Goal: Task Accomplishment & Management: Complete application form

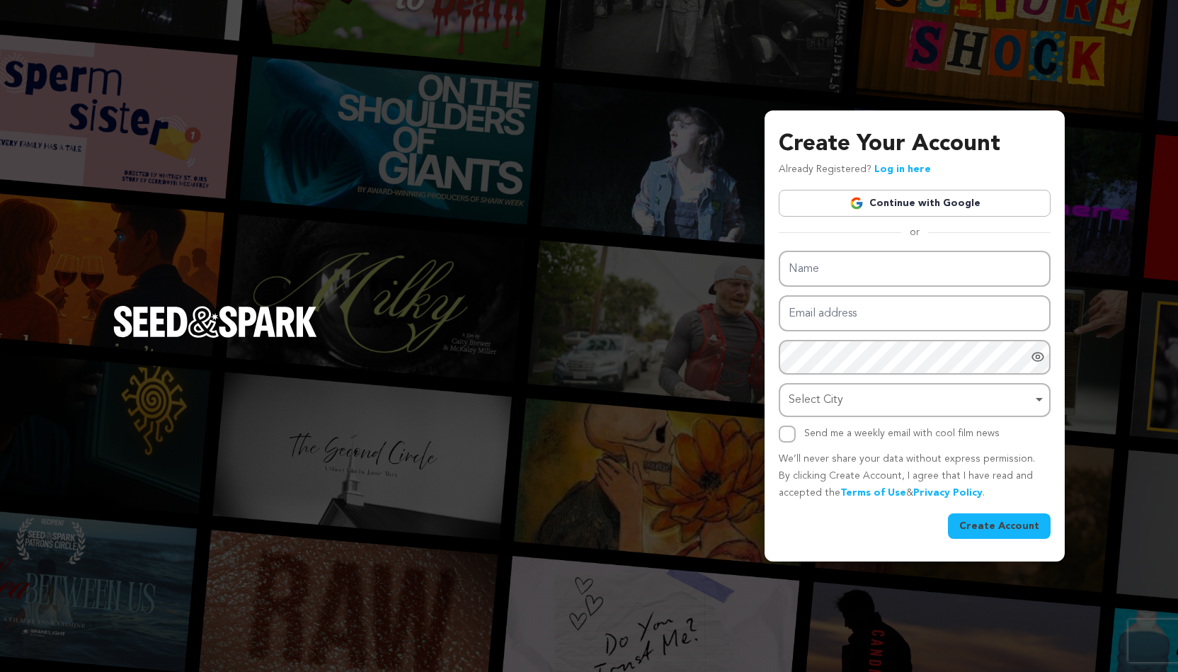
click at [908, 172] on link "Log in here" at bounding box center [902, 169] width 57 height 10
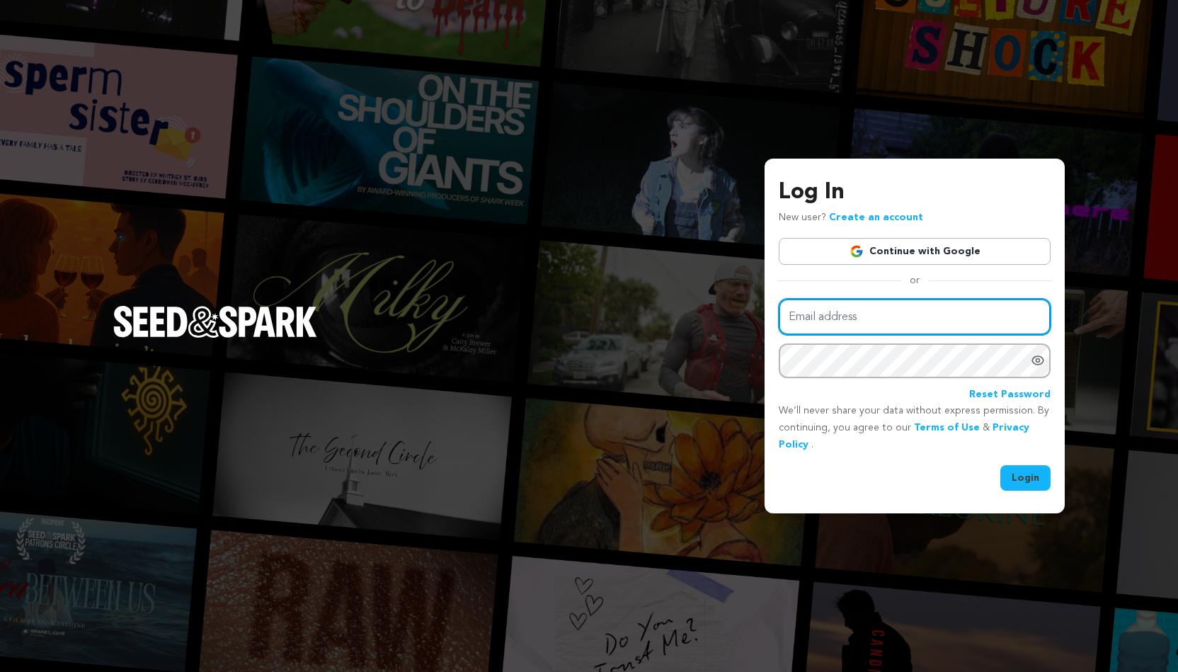
click at [855, 320] on input "Email address" at bounding box center [915, 317] width 272 height 36
type input "kreyesna@lion.lmu.edu"
click at [1038, 362] on icon "Show password as plain text. Warning: this will display your password on the sc…" at bounding box center [1037, 360] width 14 height 14
click at [1035, 473] on button "Login" at bounding box center [1025, 477] width 50 height 25
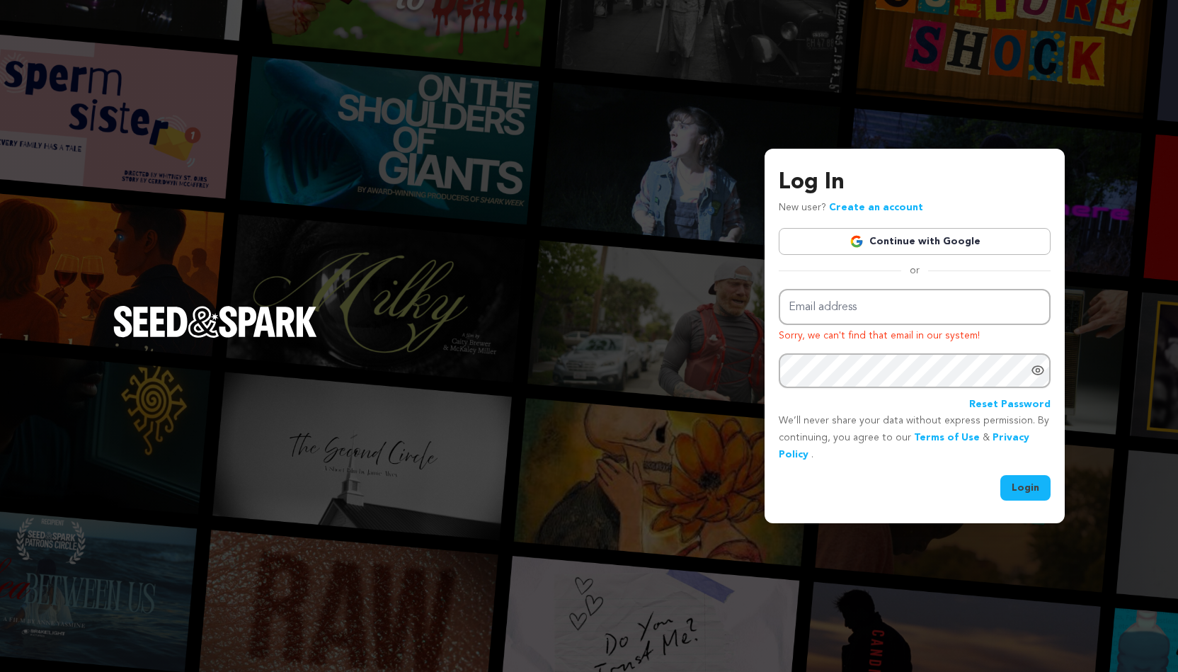
click at [896, 207] on link "Create an account" at bounding box center [876, 207] width 94 height 10
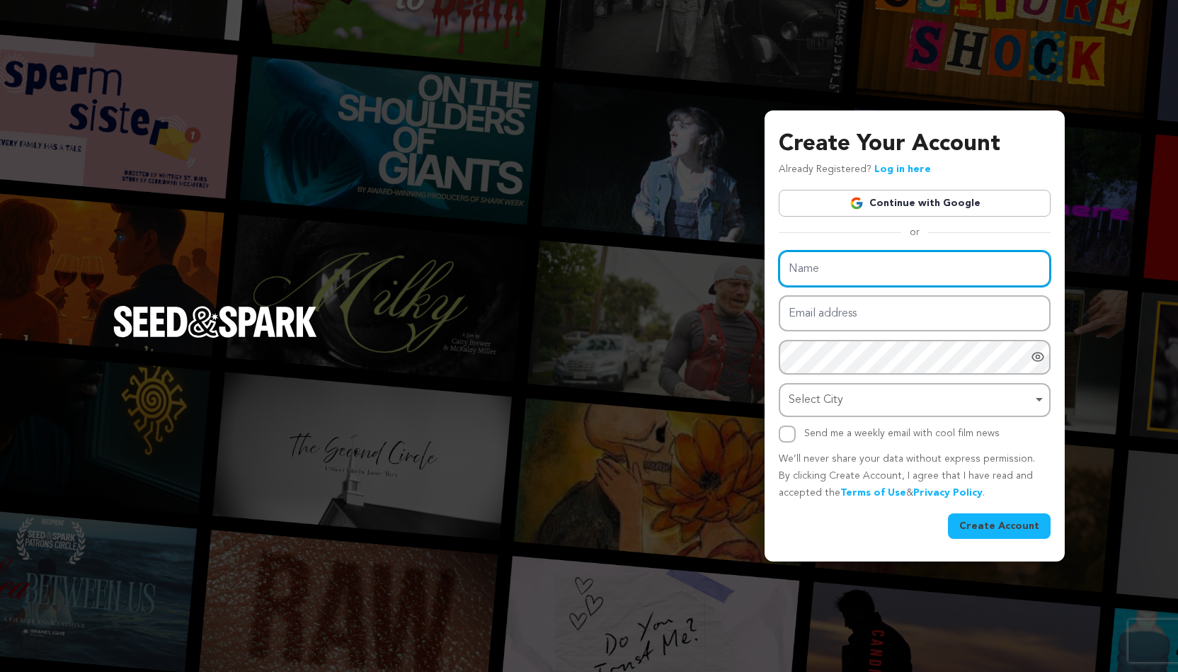
click at [827, 268] on input "Name" at bounding box center [915, 269] width 272 height 36
type input "Kevin Reyes"
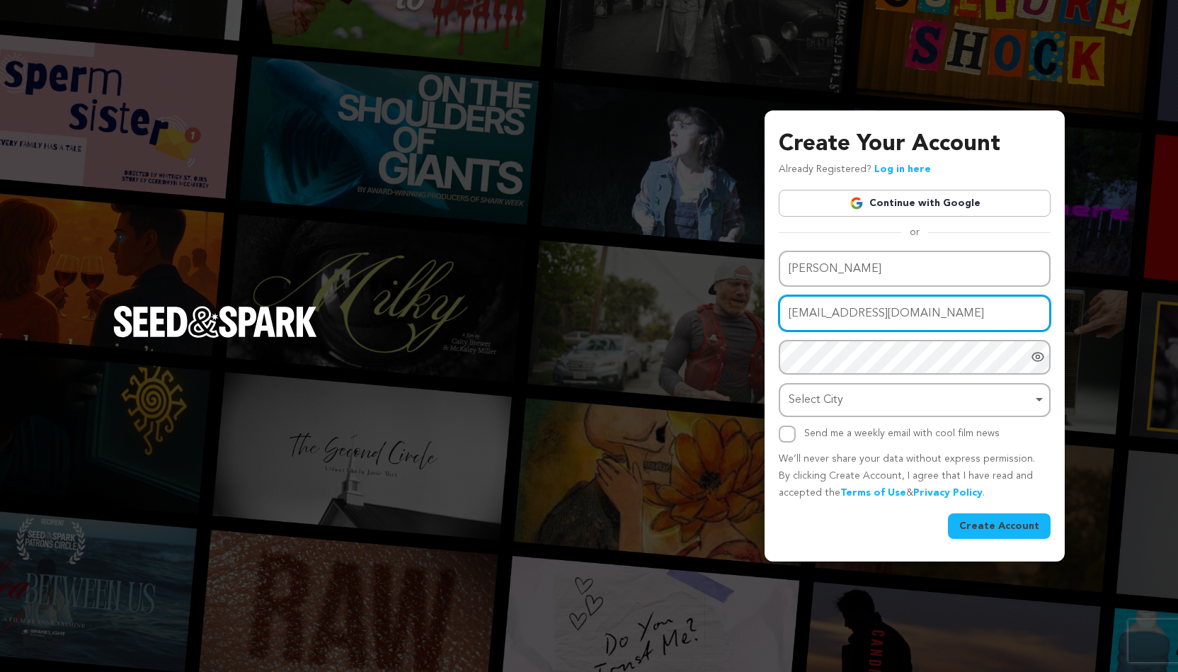
type input "kreyesna@lion.lmu.edu"
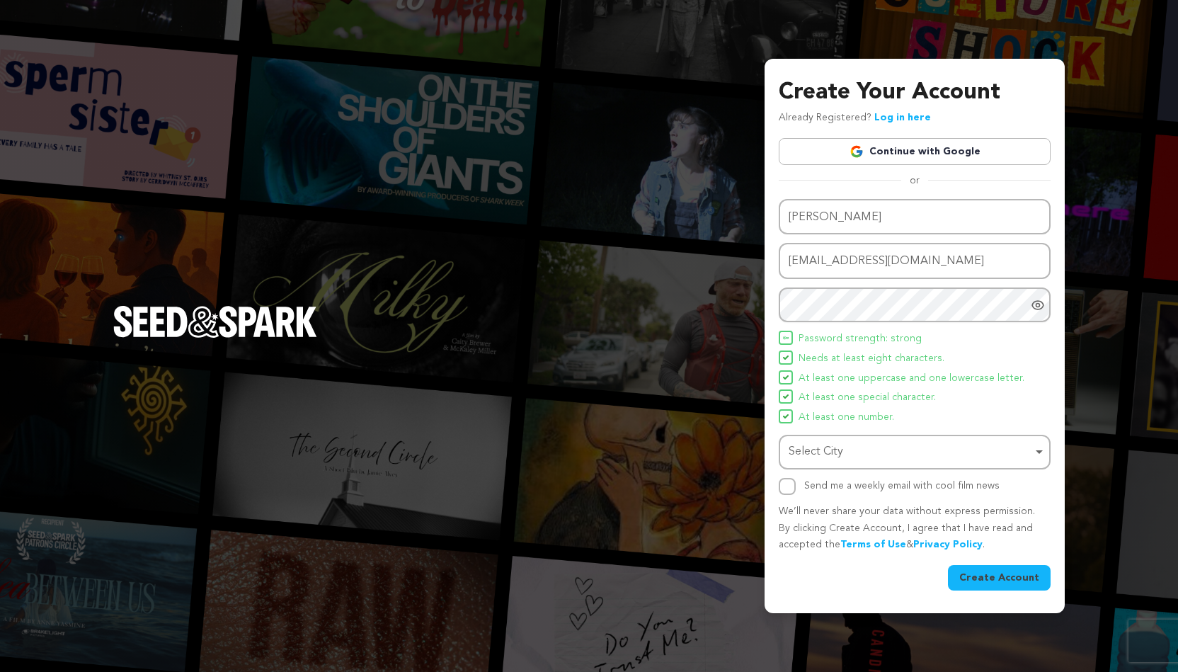
click at [907, 466] on div "Select City Select City Remove item" at bounding box center [915, 452] width 272 height 35
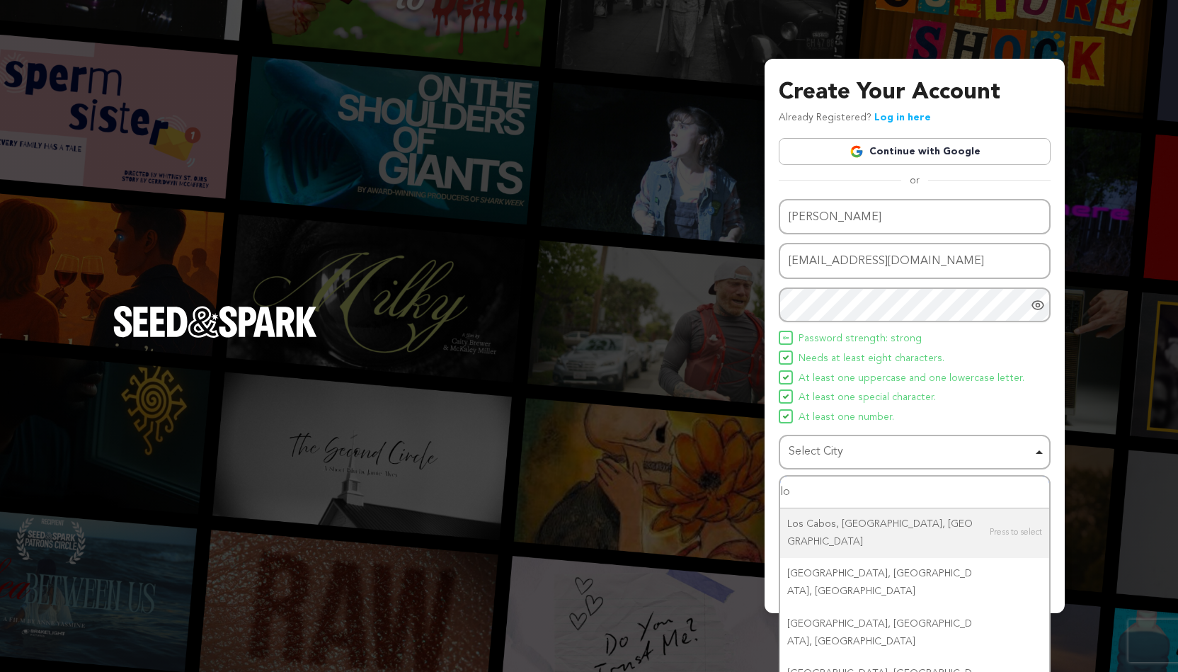
type input "l"
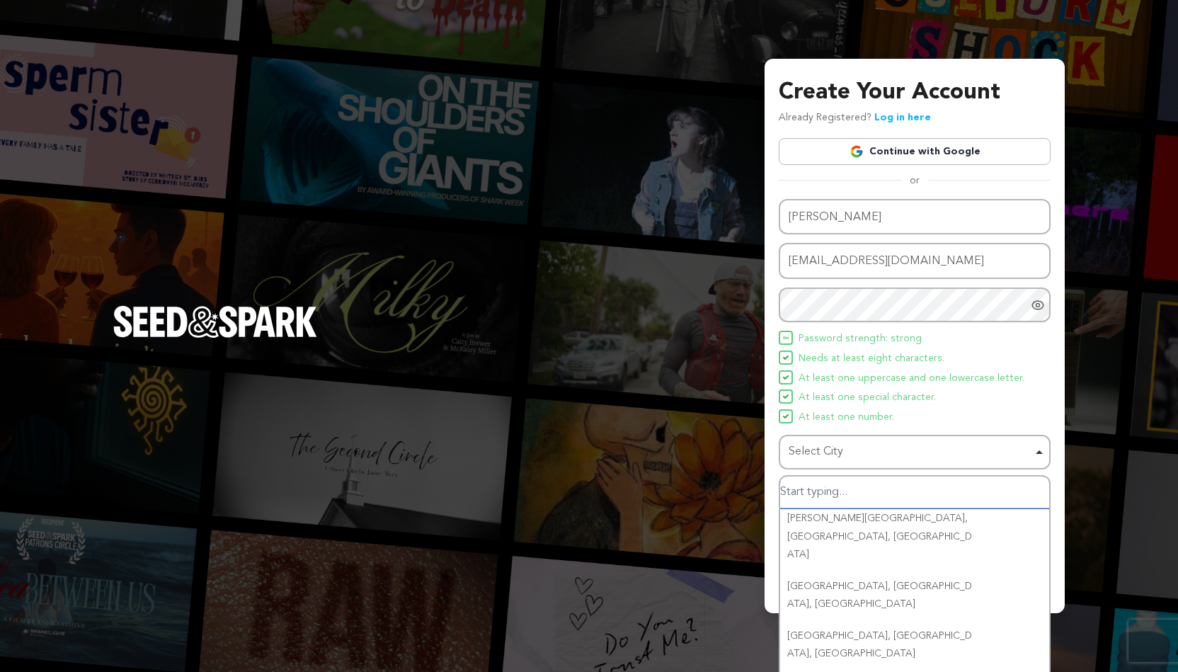
scroll to position [86, 0]
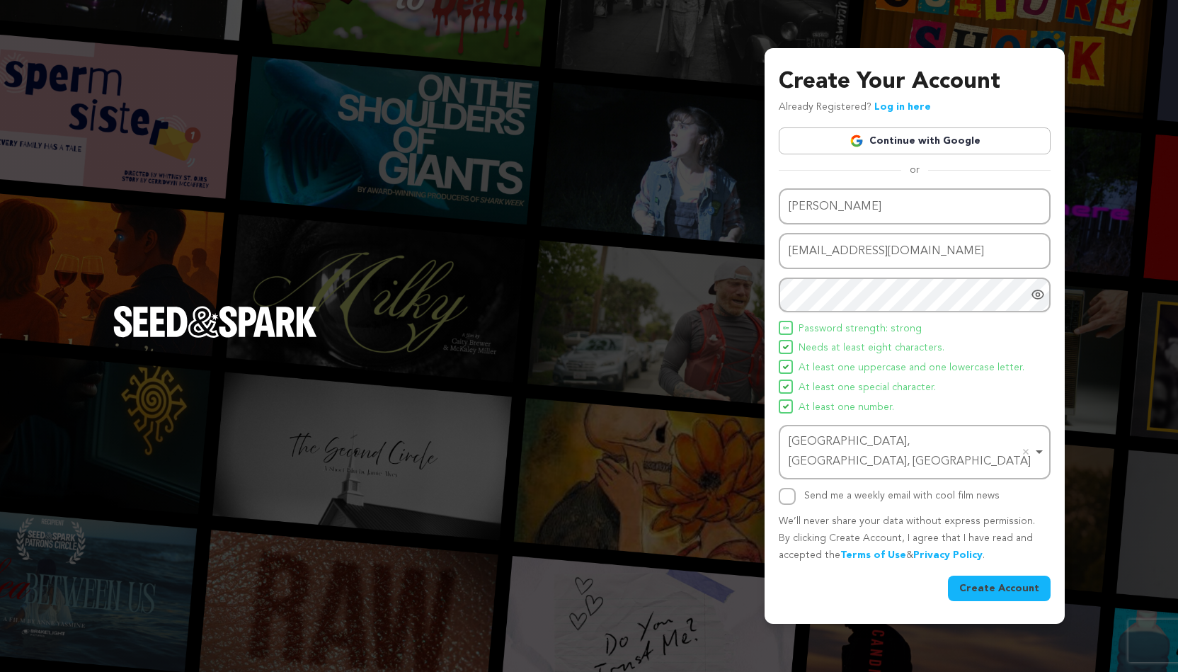
click at [995, 575] on button "Create Account" at bounding box center [999, 587] width 103 height 25
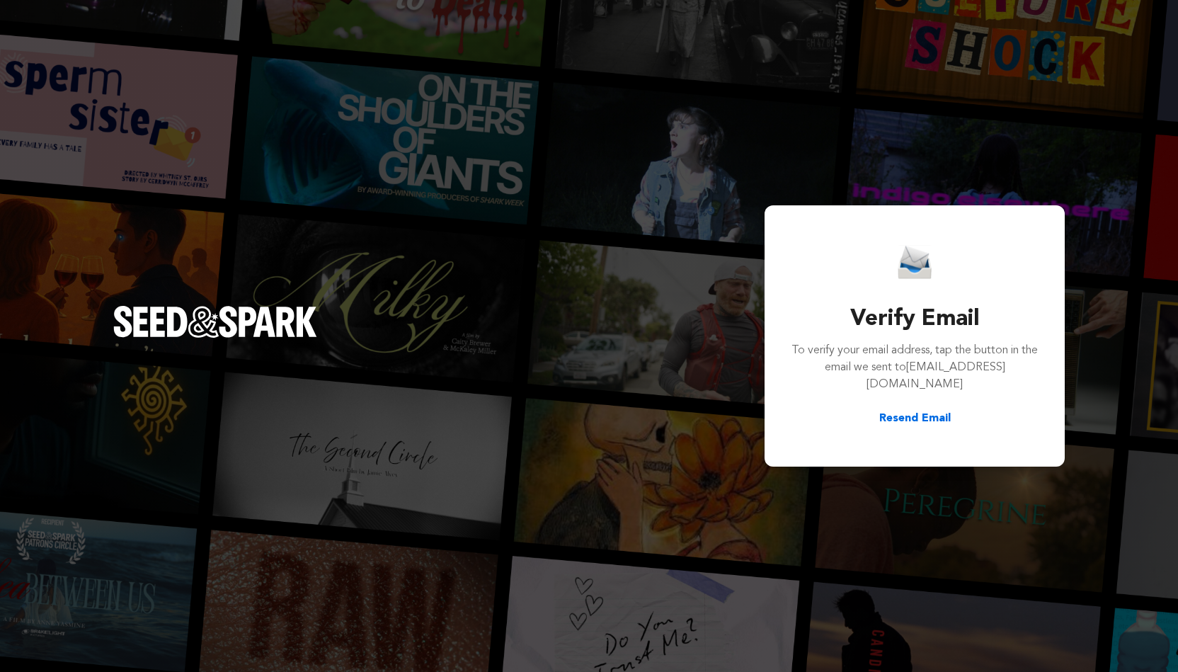
click at [925, 417] on button "Resend Email" at bounding box center [914, 418] width 71 height 17
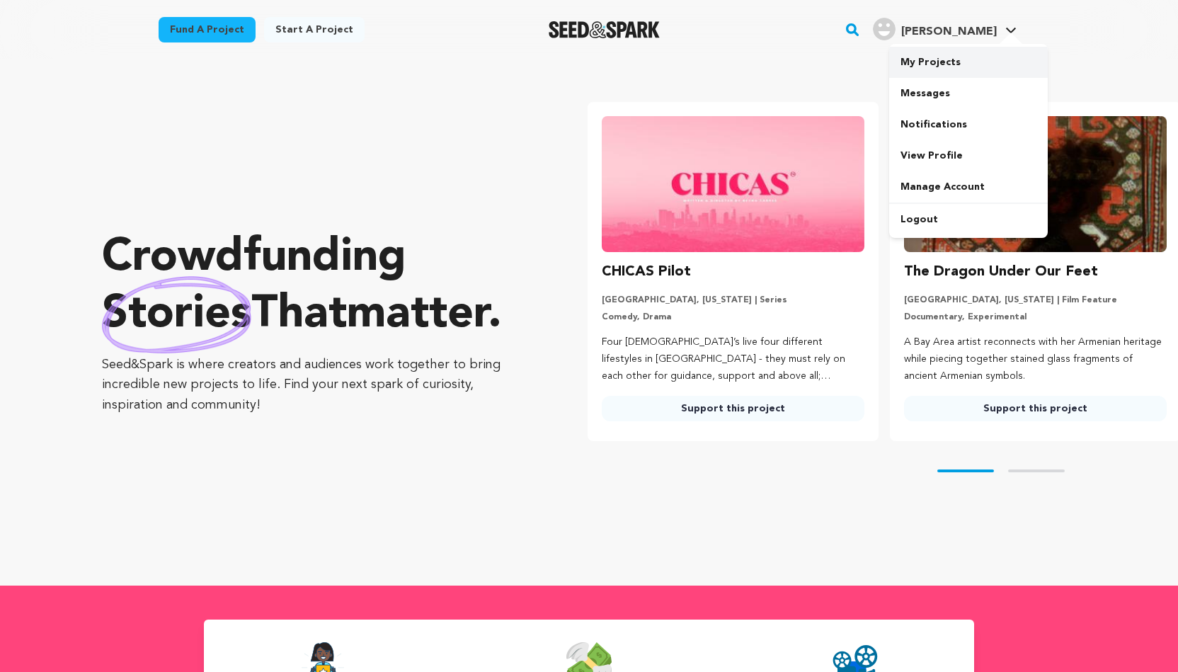
click at [938, 60] on link "My Projects" at bounding box center [968, 62] width 159 height 31
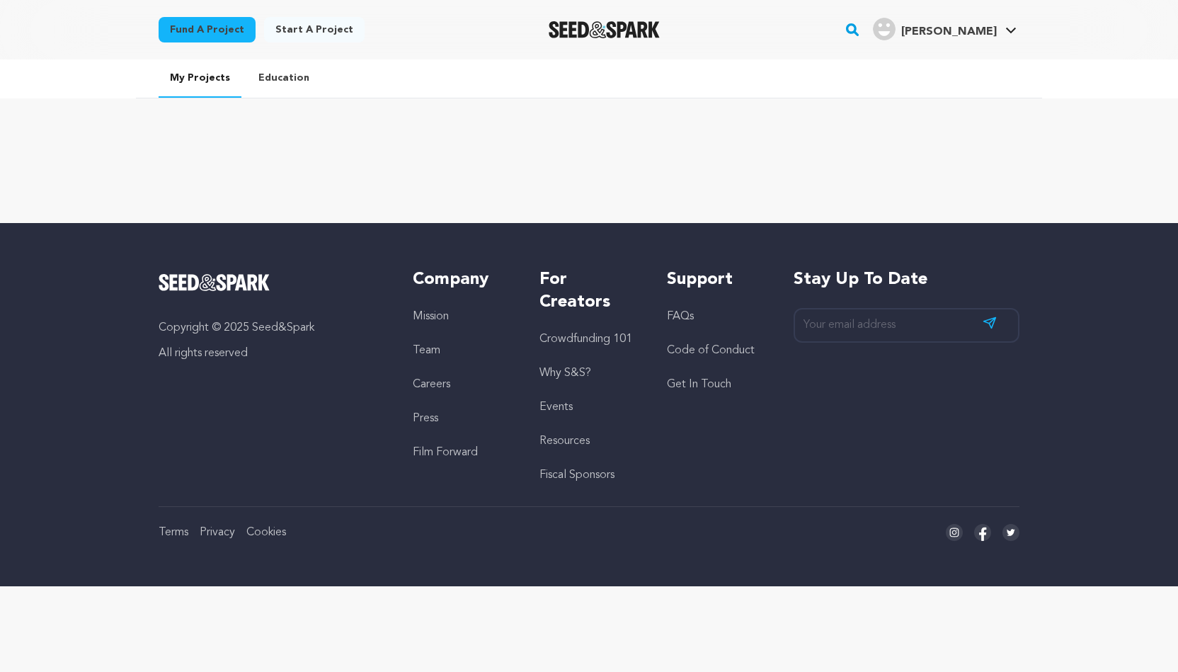
click at [280, 80] on link "Education" at bounding box center [284, 77] width 74 height 37
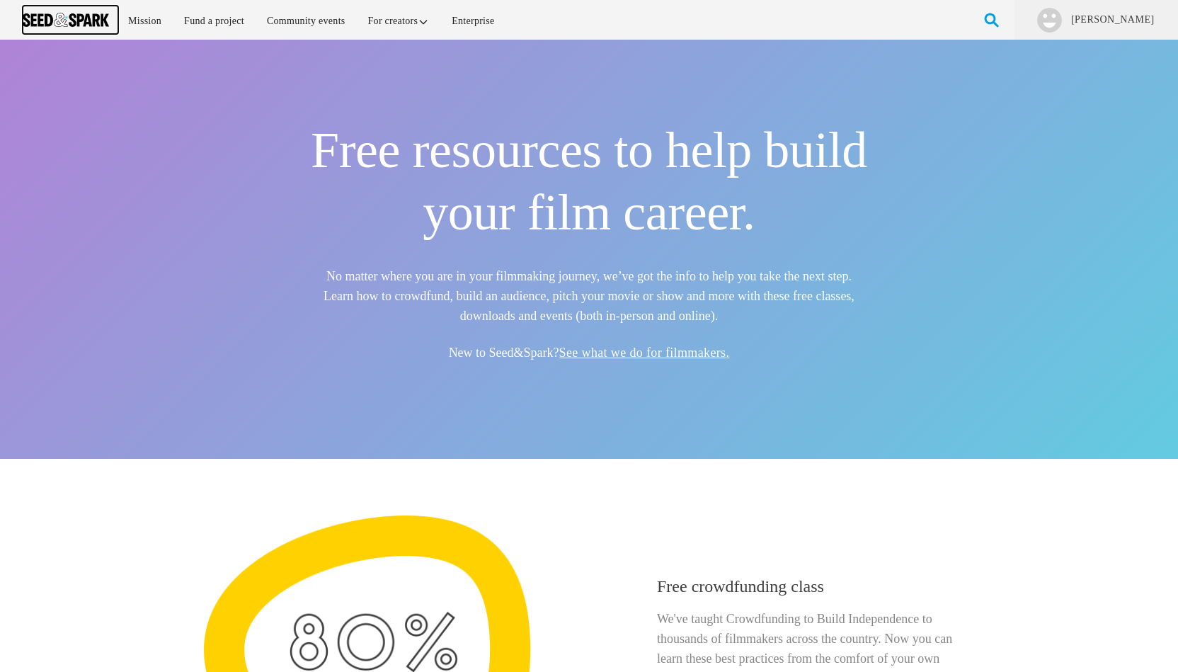
click at [79, 16] on img at bounding box center [66, 20] width 86 height 14
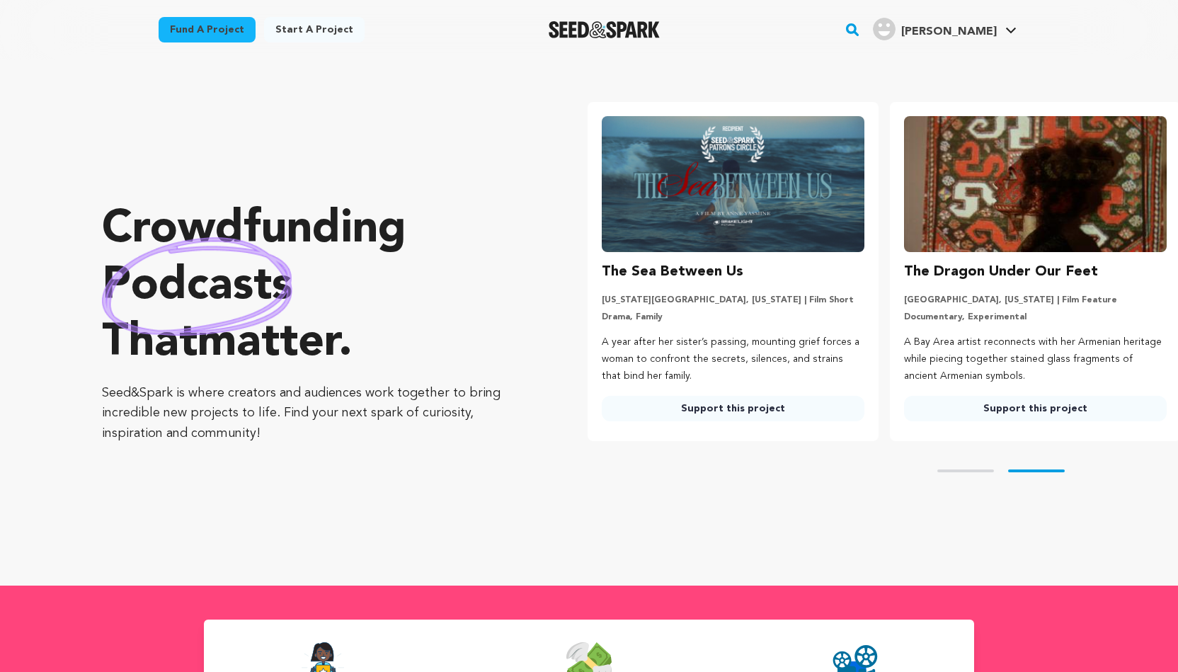
scroll to position [0, 44]
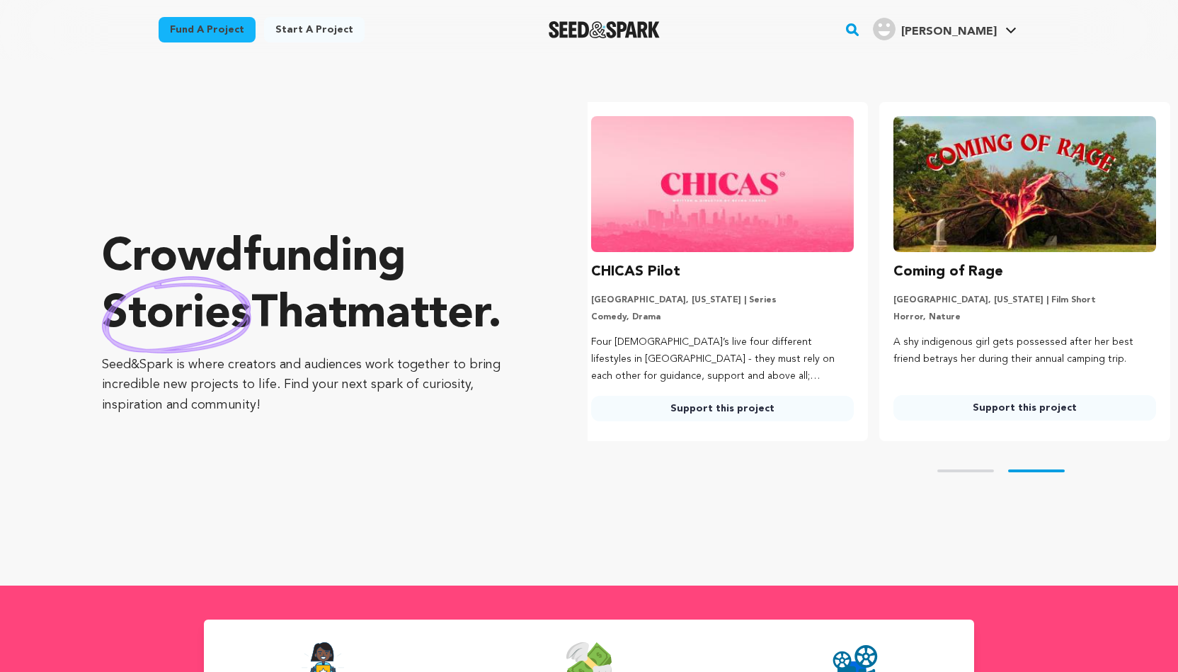
scroll to position [0, 314]
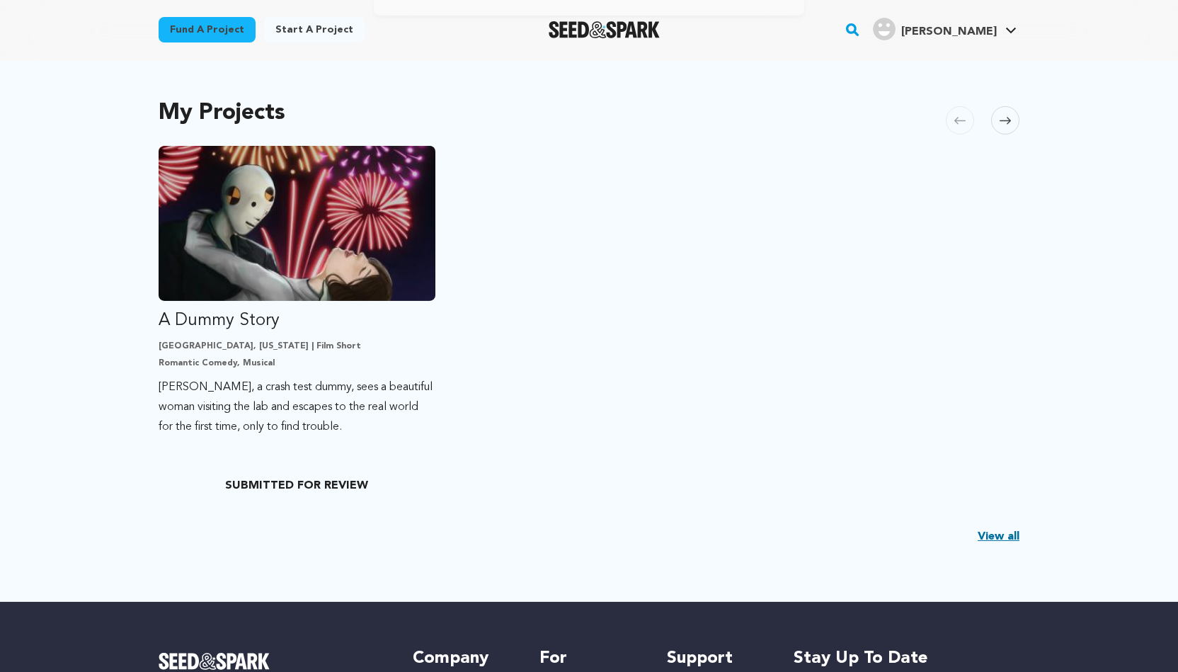
scroll to position [263, 0]
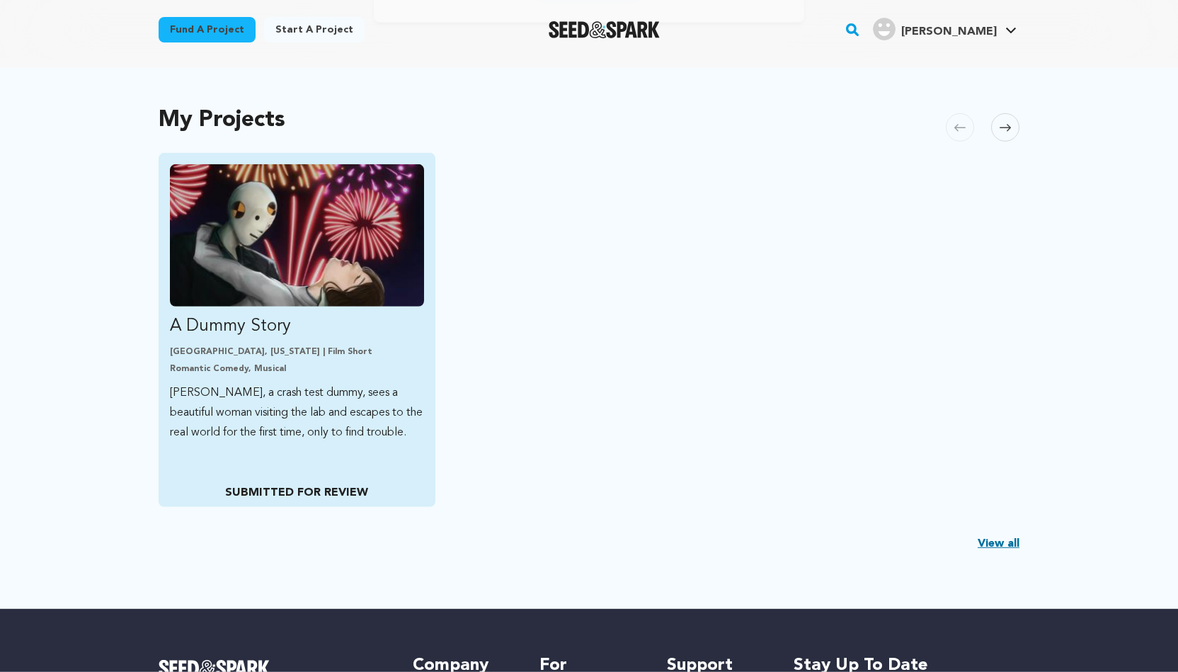
click at [355, 436] on p "Edward, a crash test dummy, sees a beautiful woman visiting the lab and escapes…" at bounding box center [297, 412] width 254 height 59
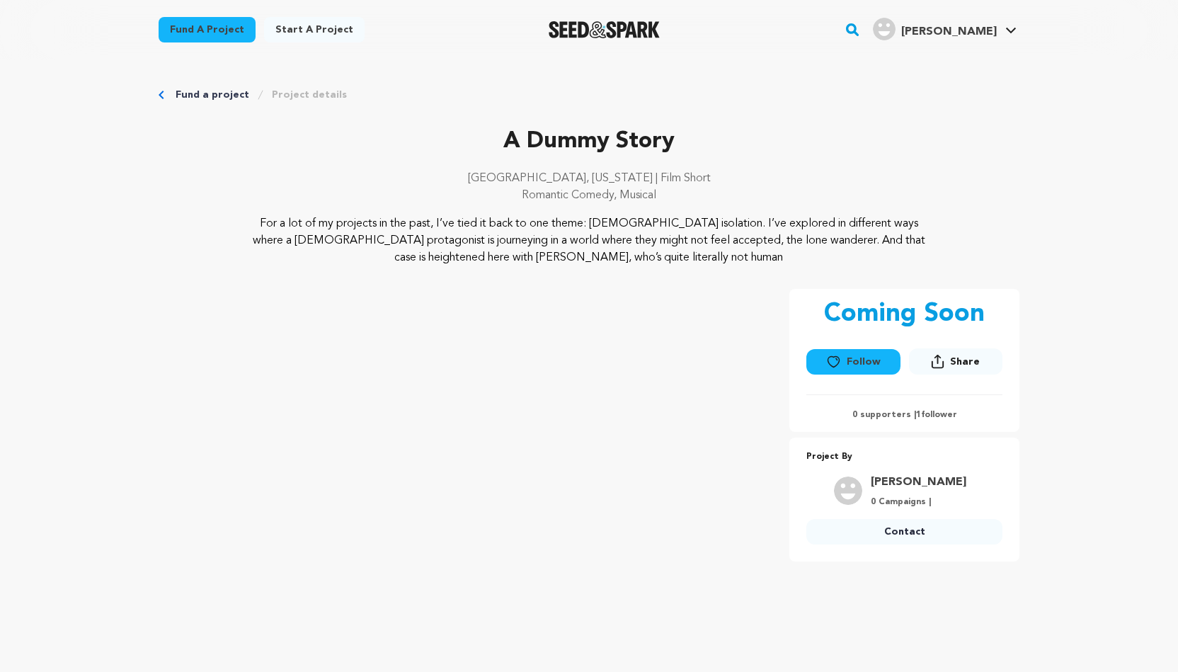
click at [285, 91] on link "Project details" at bounding box center [309, 95] width 75 height 14
click at [195, 96] on link "Fund a project" at bounding box center [213, 95] width 74 height 14
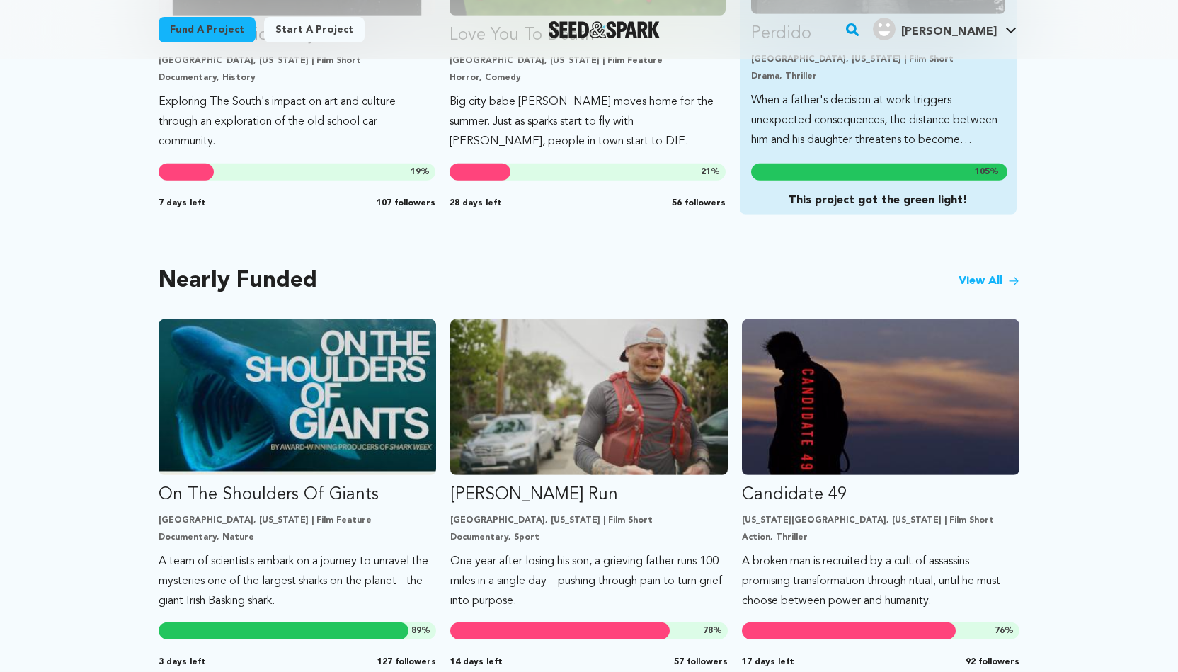
scroll to position [1001, 0]
